Goal: Find specific page/section: Find specific page/section

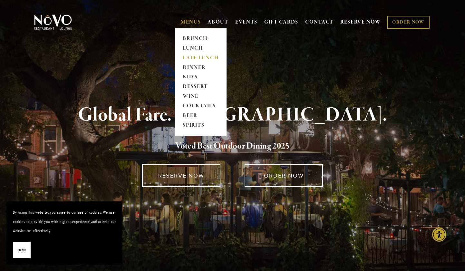
click at [194, 60] on link "LATE LUNCH" at bounding box center [201, 58] width 40 height 10
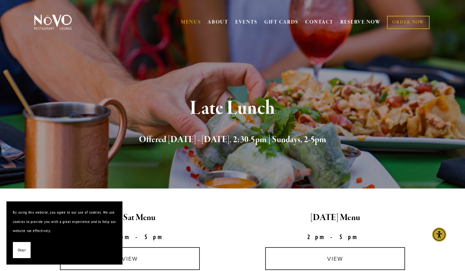
click at [22, 249] on span "Okay!" at bounding box center [22, 249] width 8 height 9
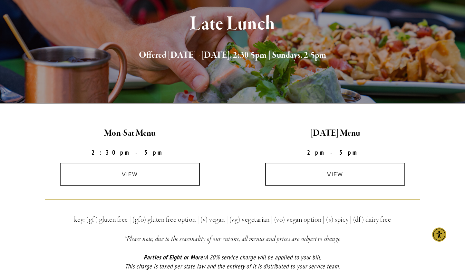
scroll to position [87, 0]
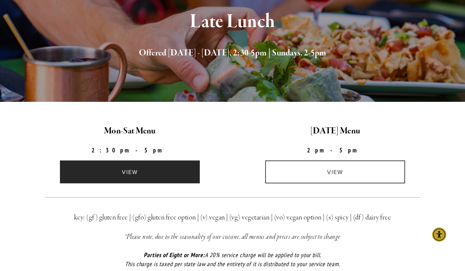
click at [141, 171] on link "view" at bounding box center [130, 171] width 140 height 23
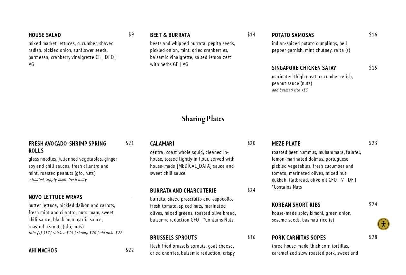
scroll to position [264, 0]
